Goal: Task Accomplishment & Management: Complete application form

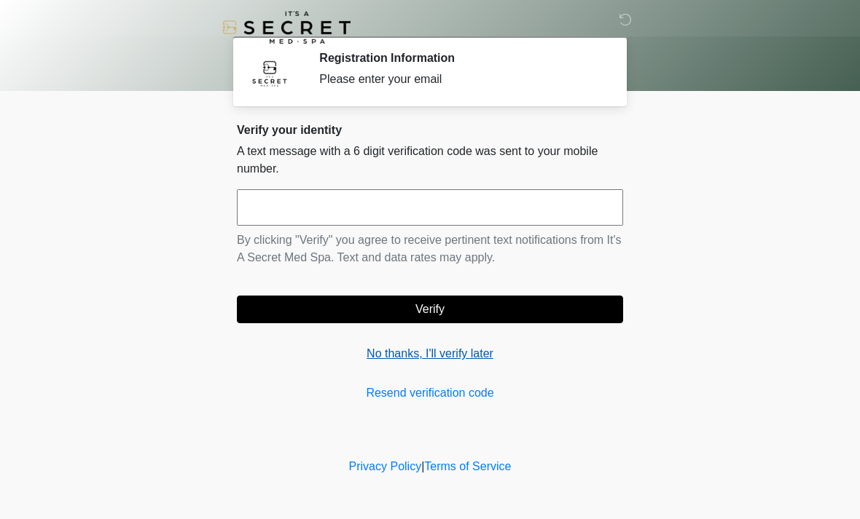
click at [455, 358] on link "No thanks, I'll verify later" at bounding box center [430, 353] width 386 height 17
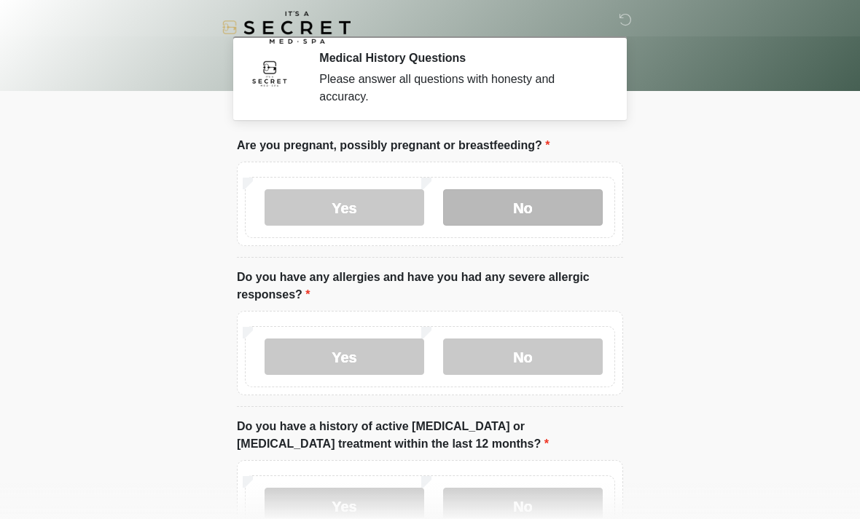
click at [528, 209] on label "No" at bounding box center [523, 207] width 160 height 36
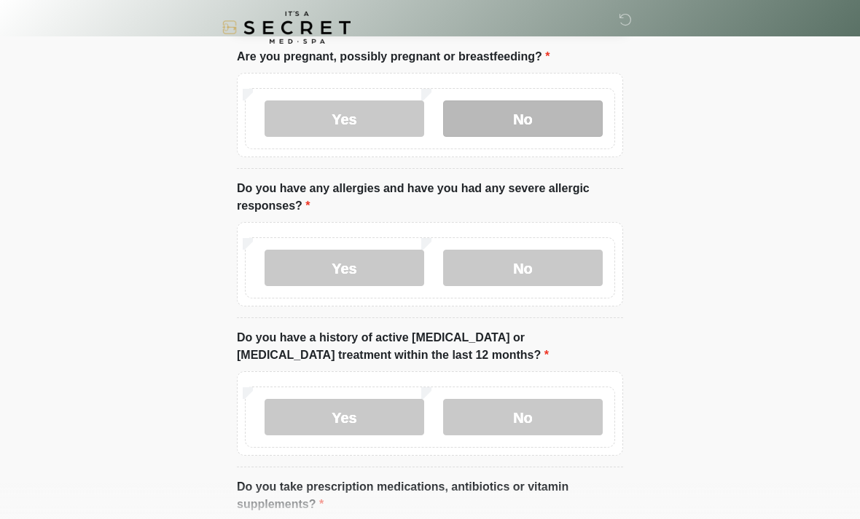
scroll to position [89, 0]
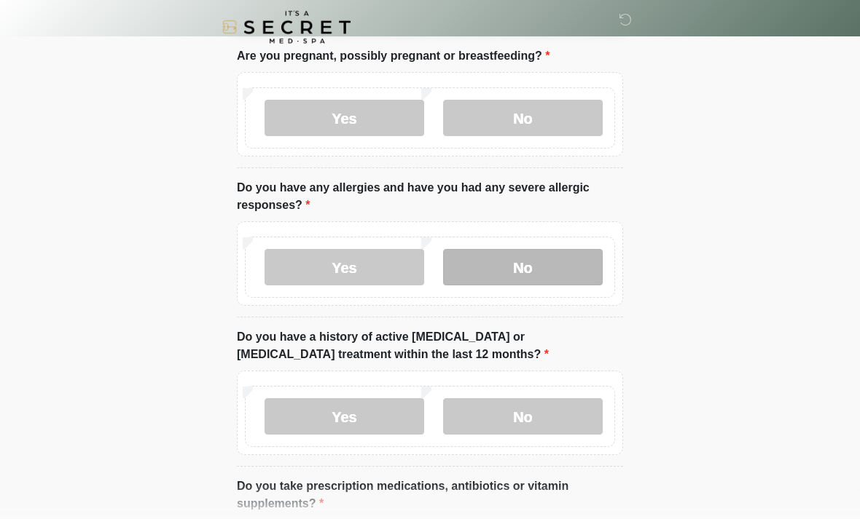
click at [554, 267] on label "No" at bounding box center [523, 268] width 160 height 36
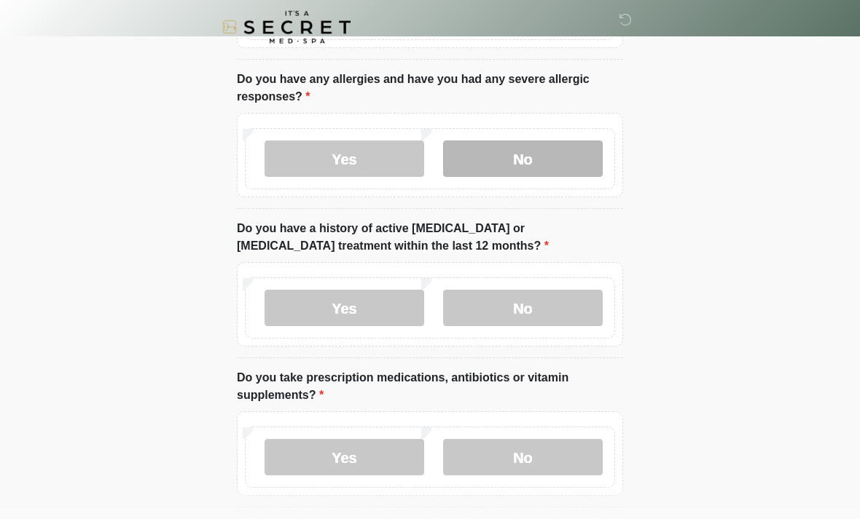
scroll to position [198, 0]
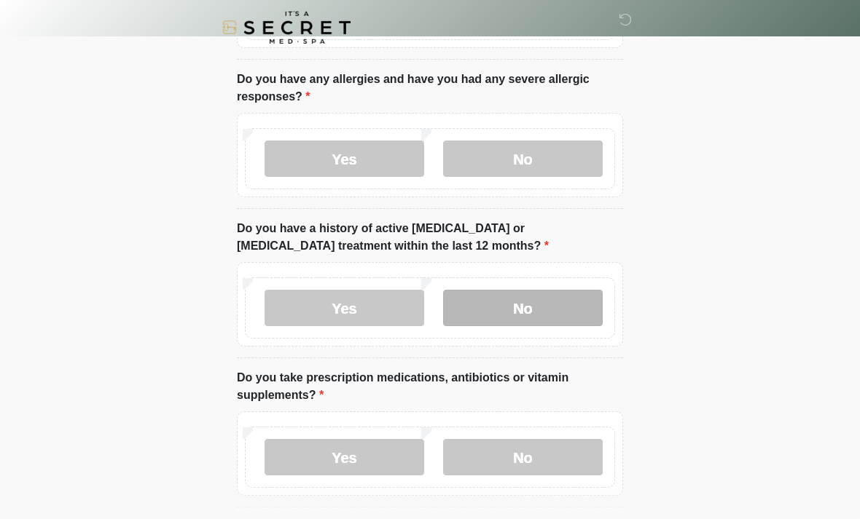
click at [564, 302] on label "No" at bounding box center [523, 308] width 160 height 36
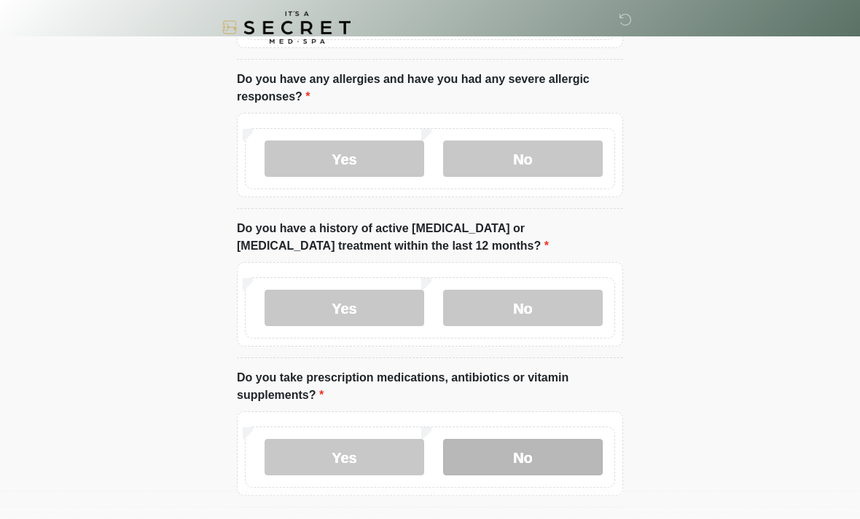
click at [563, 456] on label "No" at bounding box center [523, 457] width 160 height 36
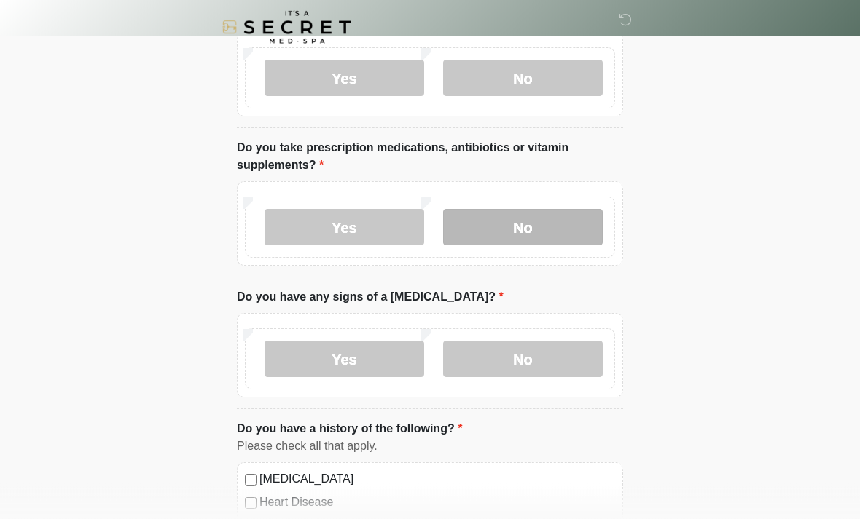
scroll to position [428, 0]
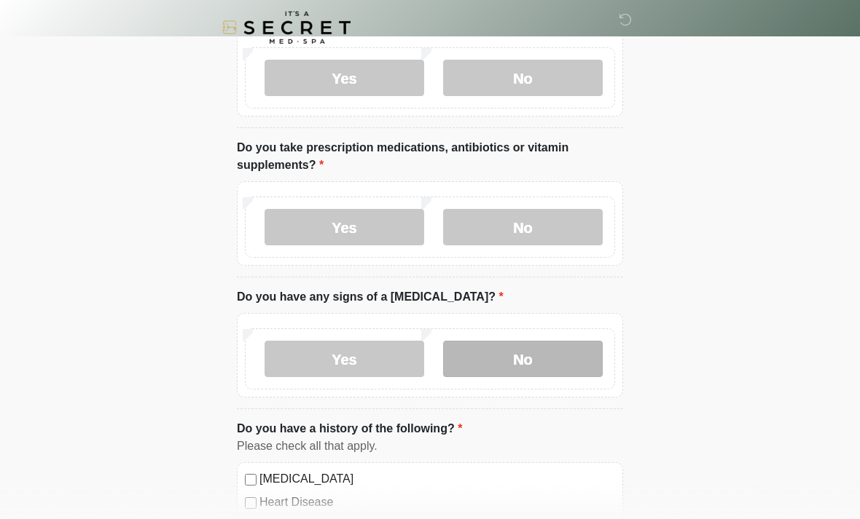
click at [562, 366] on label "No" at bounding box center [523, 359] width 160 height 36
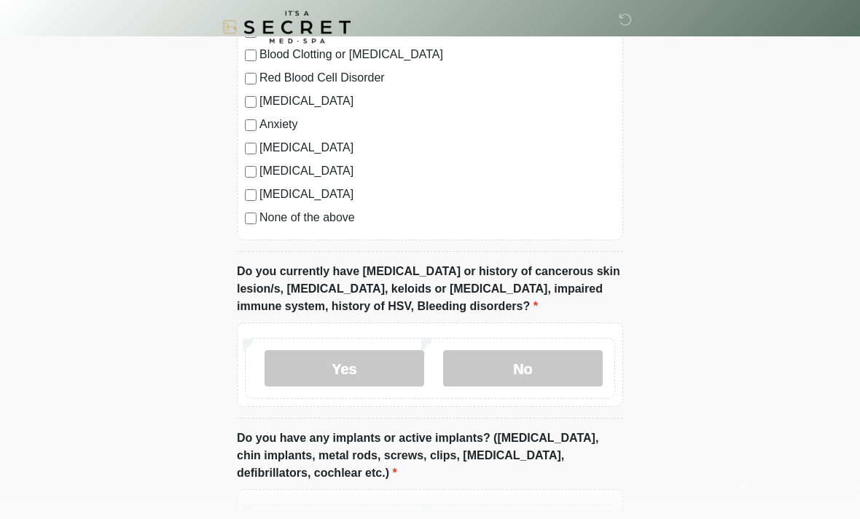
scroll to position [948, 0]
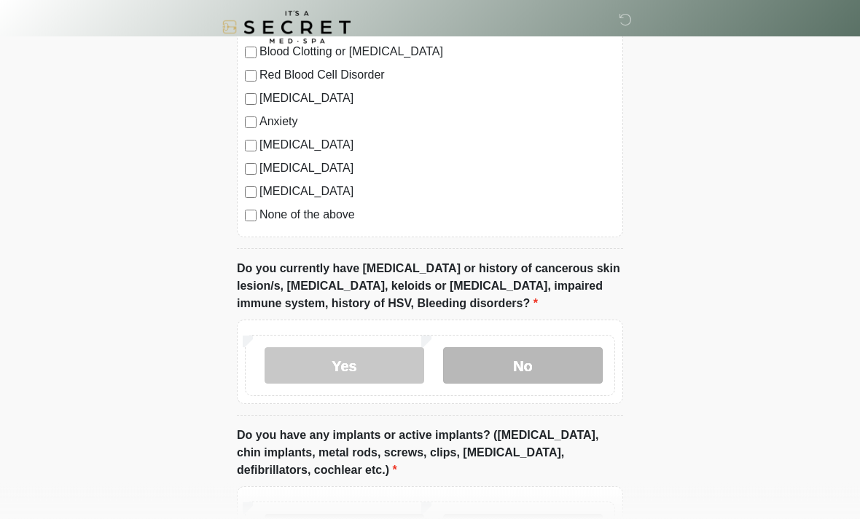
click at [546, 358] on label "No" at bounding box center [523, 366] width 160 height 36
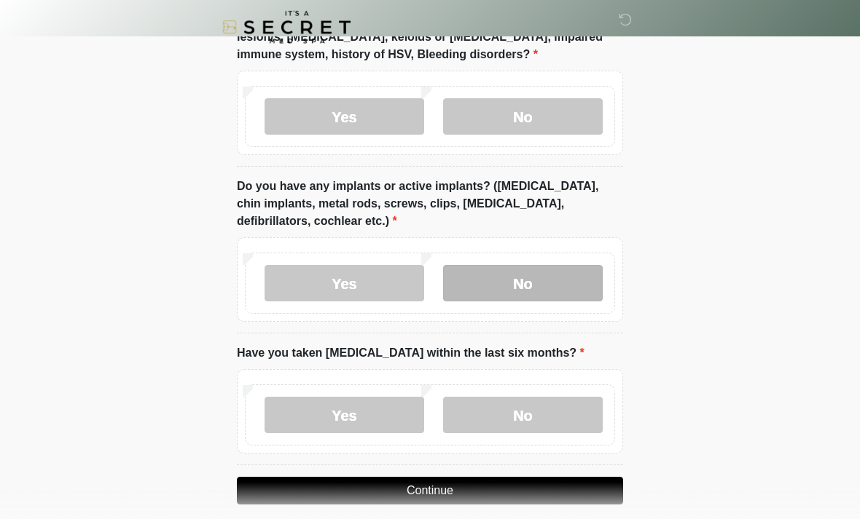
click at [549, 275] on label "No" at bounding box center [523, 284] width 160 height 36
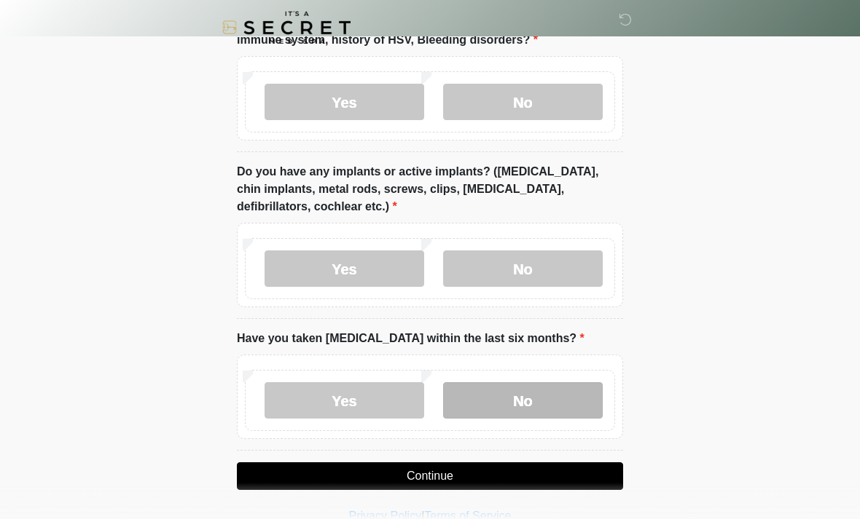
click at [562, 406] on label "No" at bounding box center [523, 400] width 160 height 36
click at [582, 472] on button "Continue" at bounding box center [430, 477] width 386 height 28
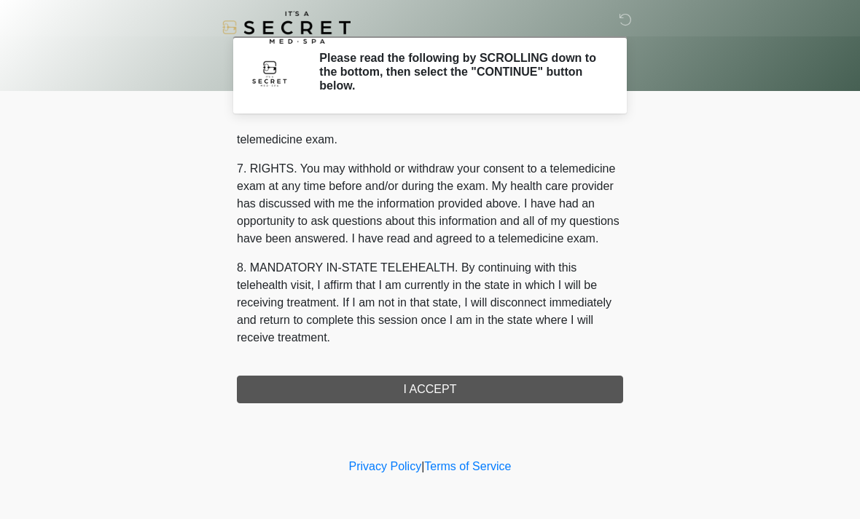
scroll to position [617, 0]
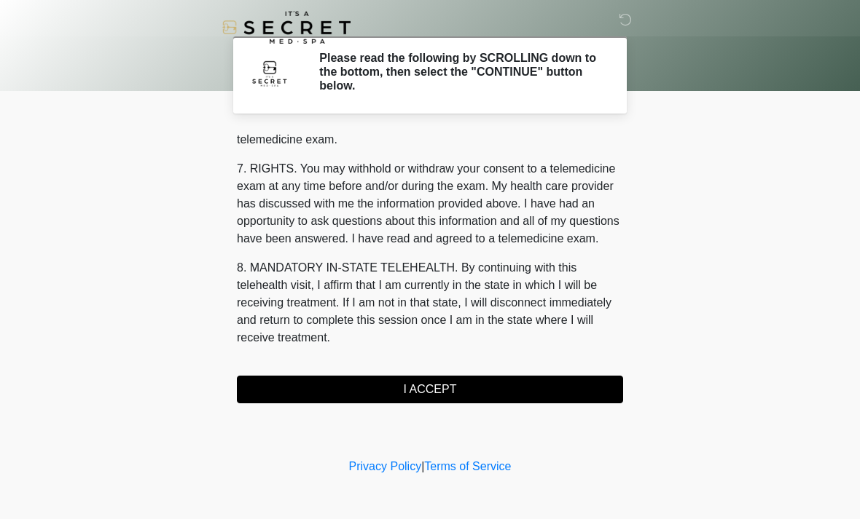
click at [580, 385] on button "I ACCEPT" at bounding box center [430, 390] width 386 height 28
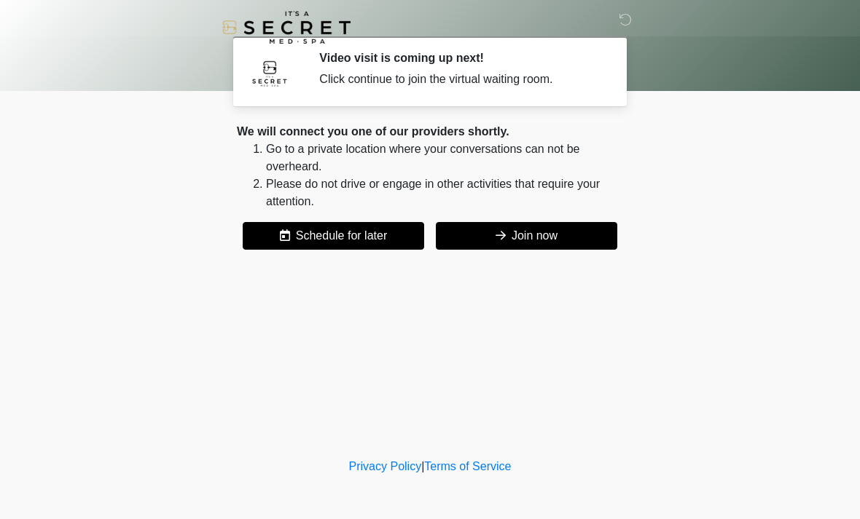
click at [560, 233] on button "Join now" at bounding box center [526, 236] width 181 height 28
